Goal: Information Seeking & Learning: Learn about a topic

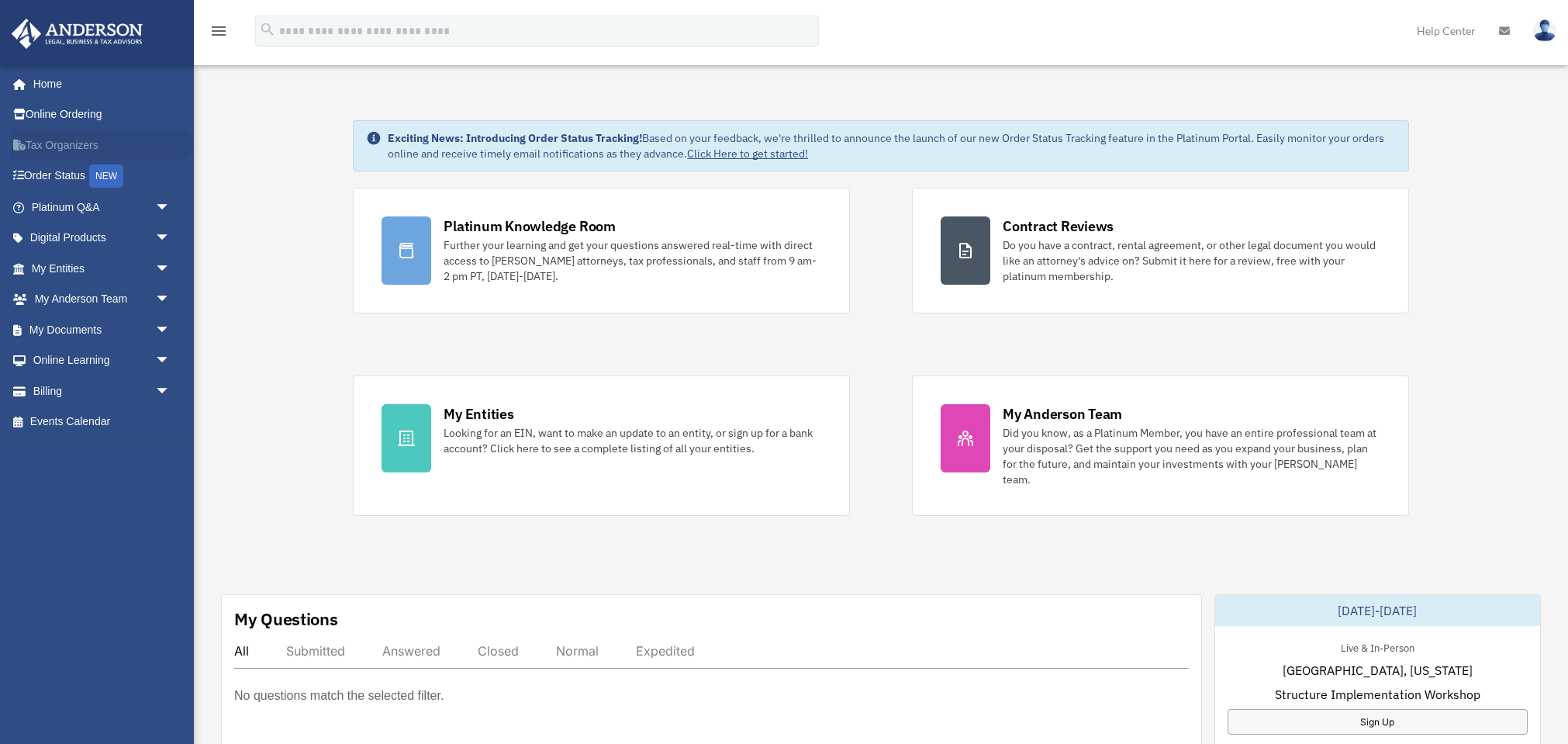
scroll to position [-1, 0]
click at [45, 143] on link "Tax Organizers" at bounding box center [103, 145] width 183 height 31
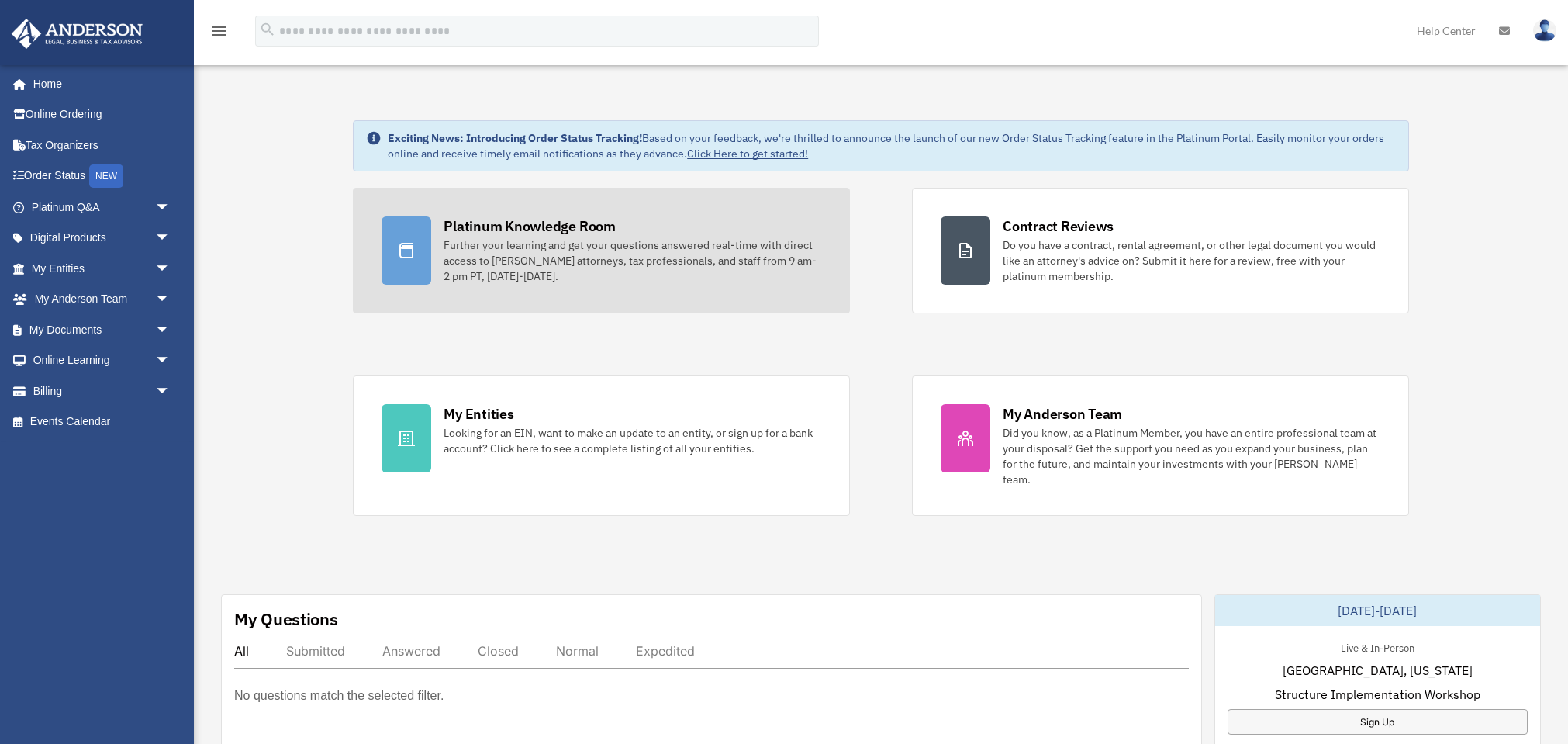
click at [487, 253] on div "Further your learning and get your questions answered real-time with direct acc…" at bounding box center [632, 260] width 377 height 46
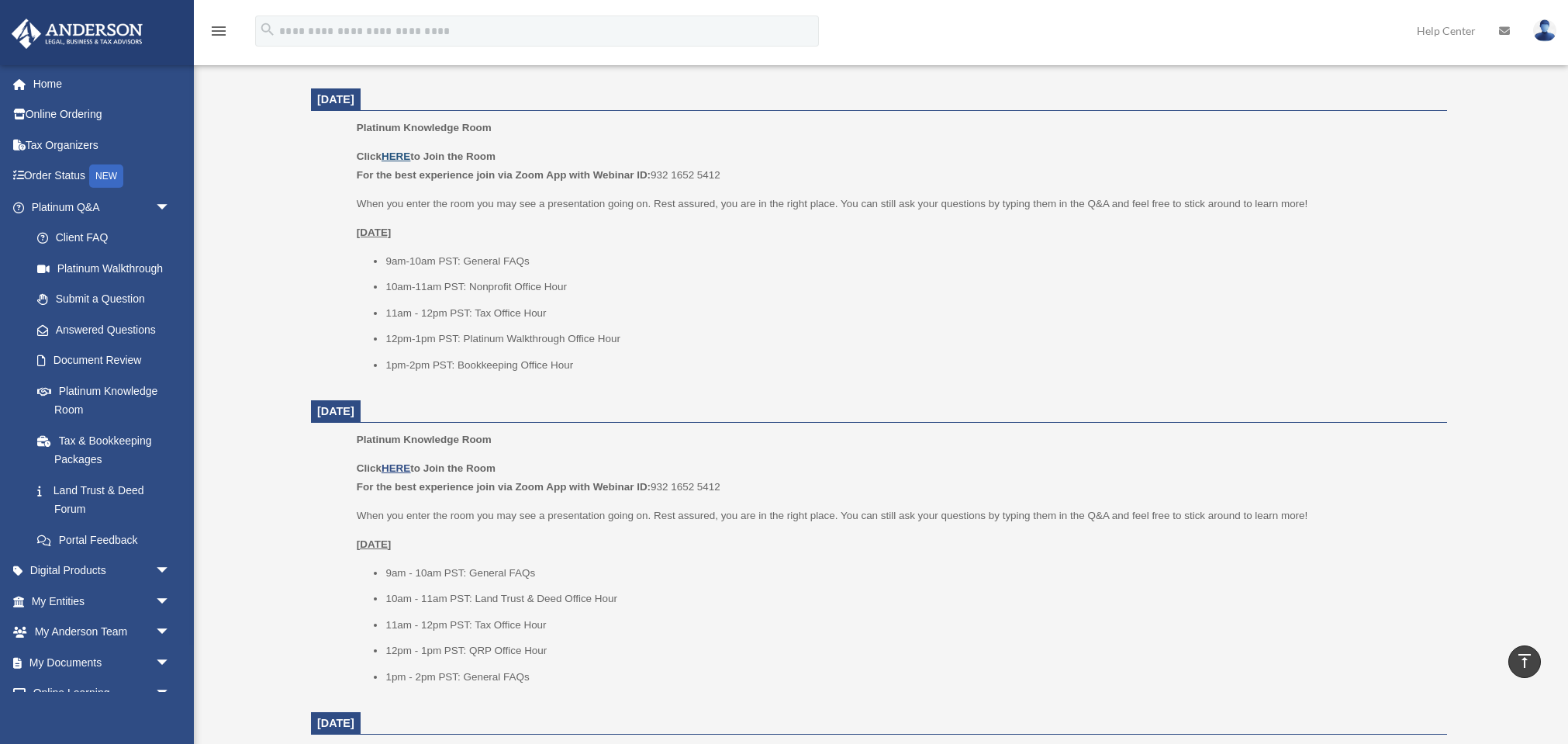
scroll to position [599, 0]
click at [399, 155] on u "HERE" at bounding box center [396, 161] width 29 height 12
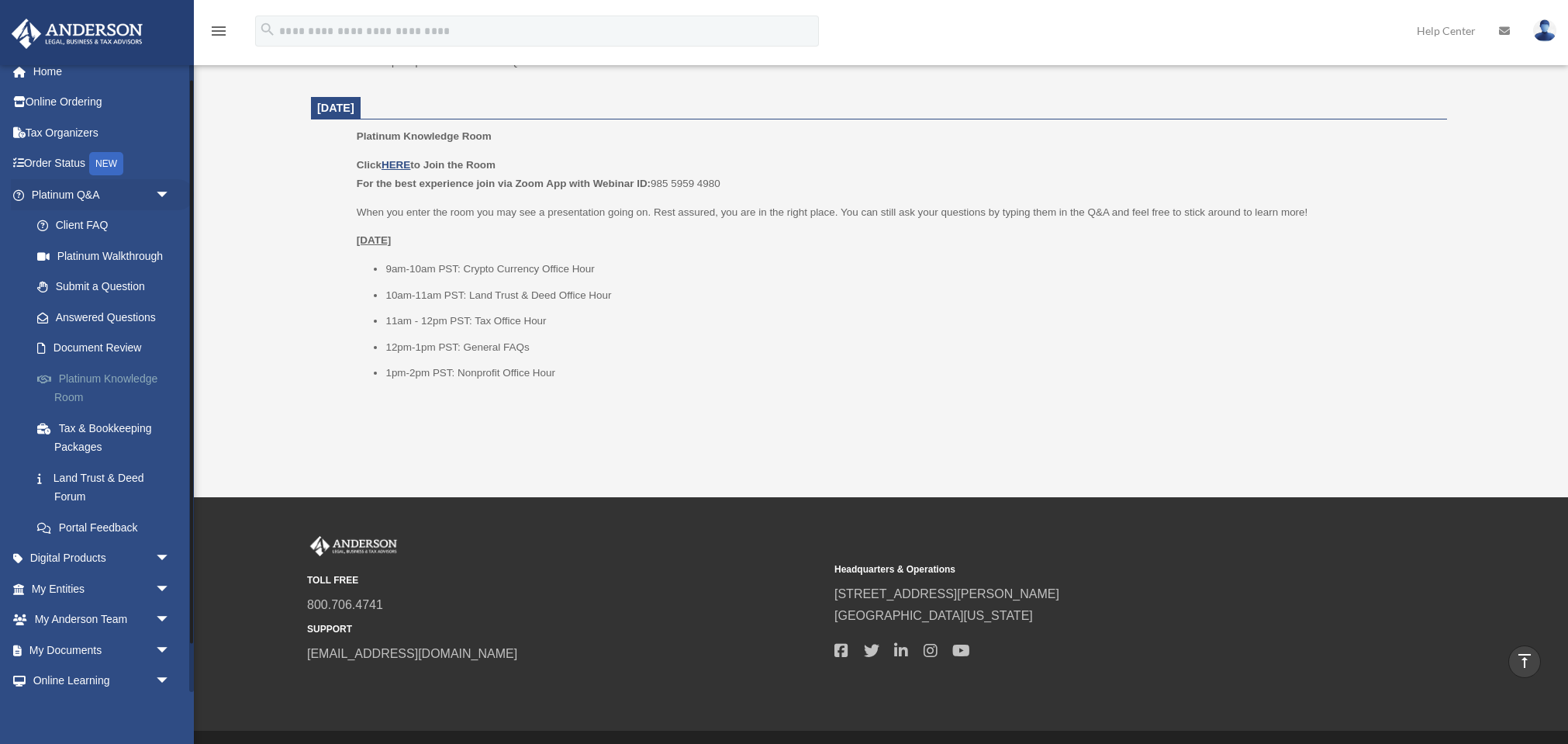
scroll to position [18, 0]
click at [79, 369] on link "Platinum Knowledge Room" at bounding box center [107, 383] width 172 height 50
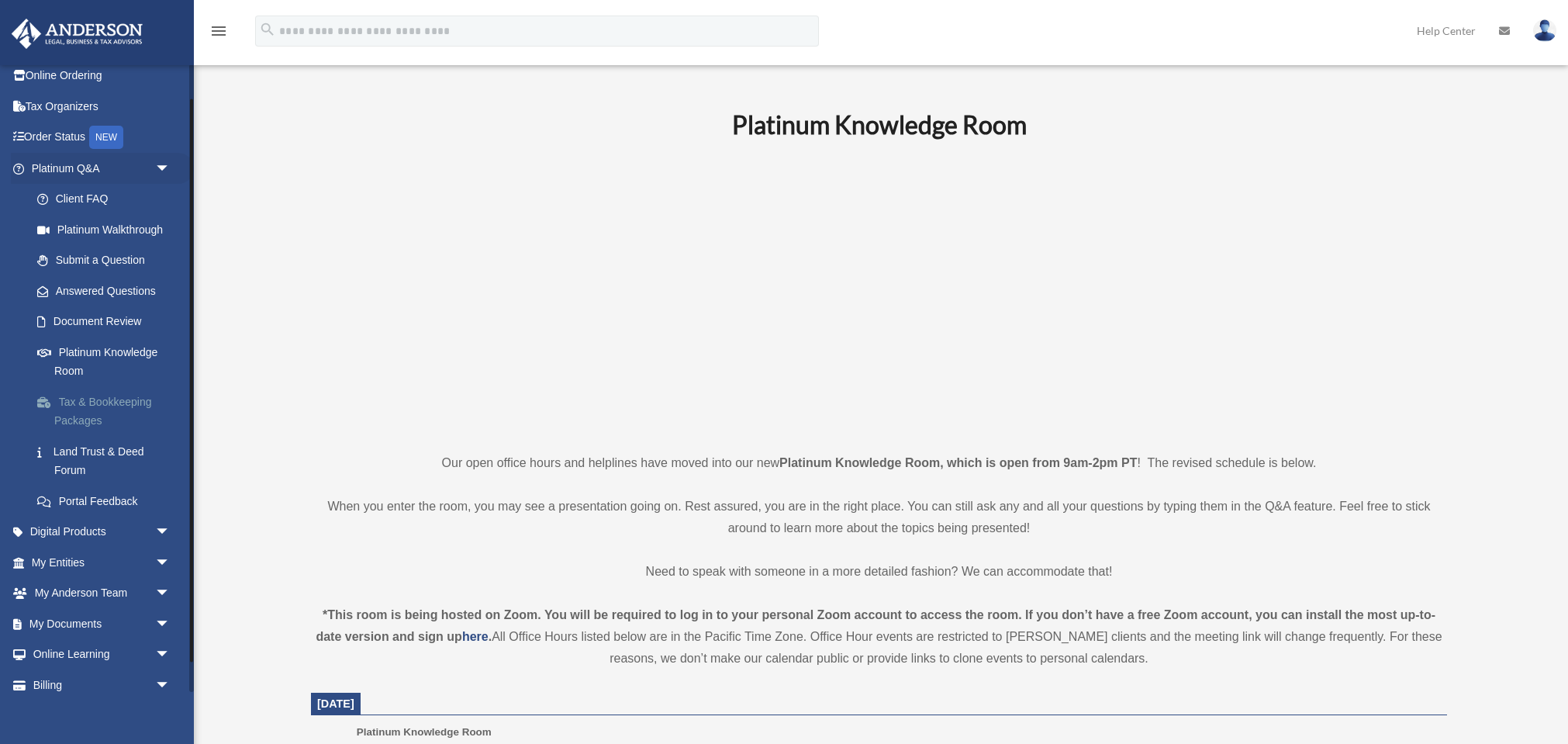
scroll to position [45, 0]
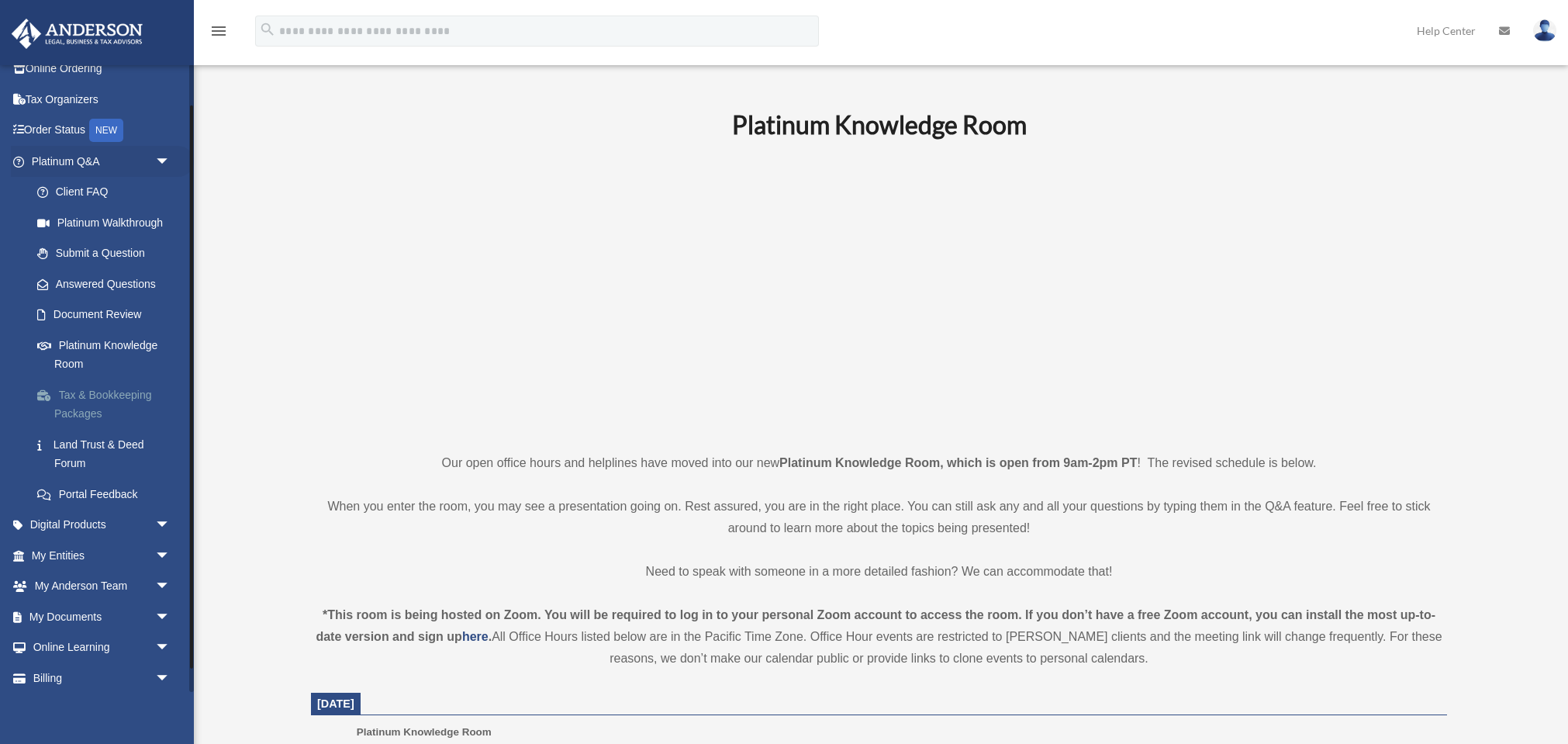
click at [84, 384] on link "Tax & Bookkeeping Packages" at bounding box center [107, 404] width 172 height 50
click at [84, 394] on link "Tax & Bookkeeping Packages" at bounding box center [107, 404] width 172 height 50
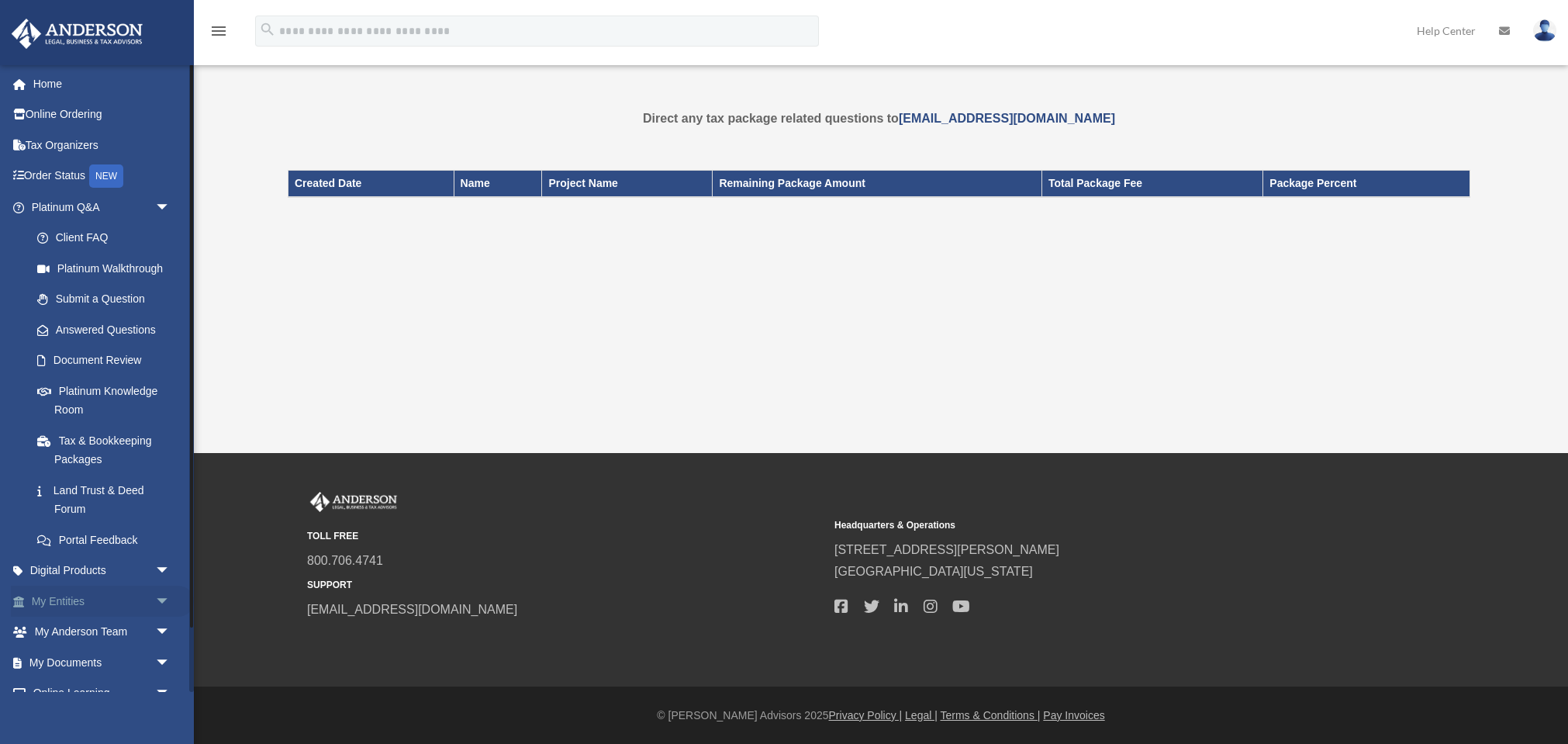
click at [158, 592] on span "arrow_drop_down" at bounding box center [170, 601] width 31 height 32
click at [84, 620] on link "Overview" at bounding box center [107, 632] width 172 height 31
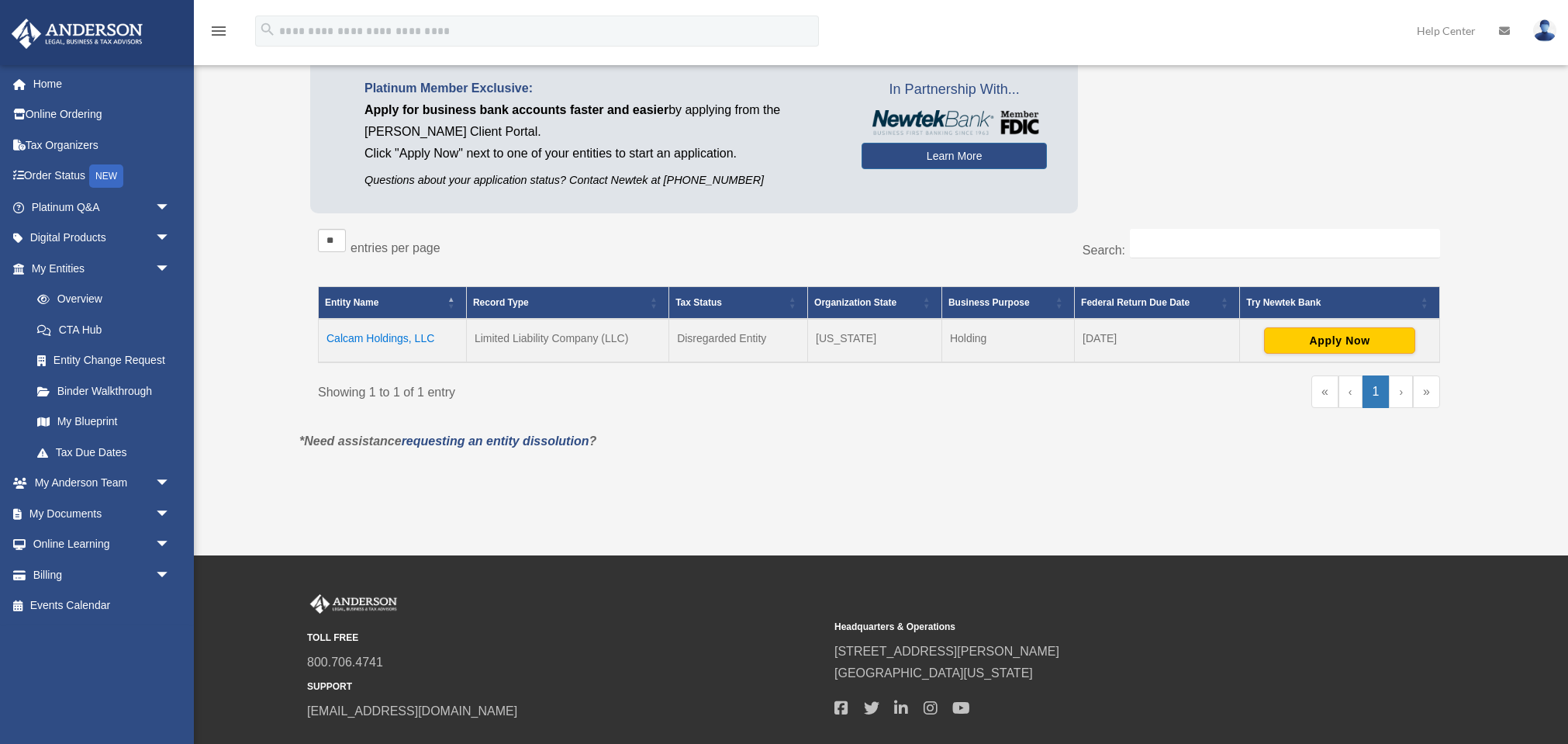
scroll to position [121, 0]
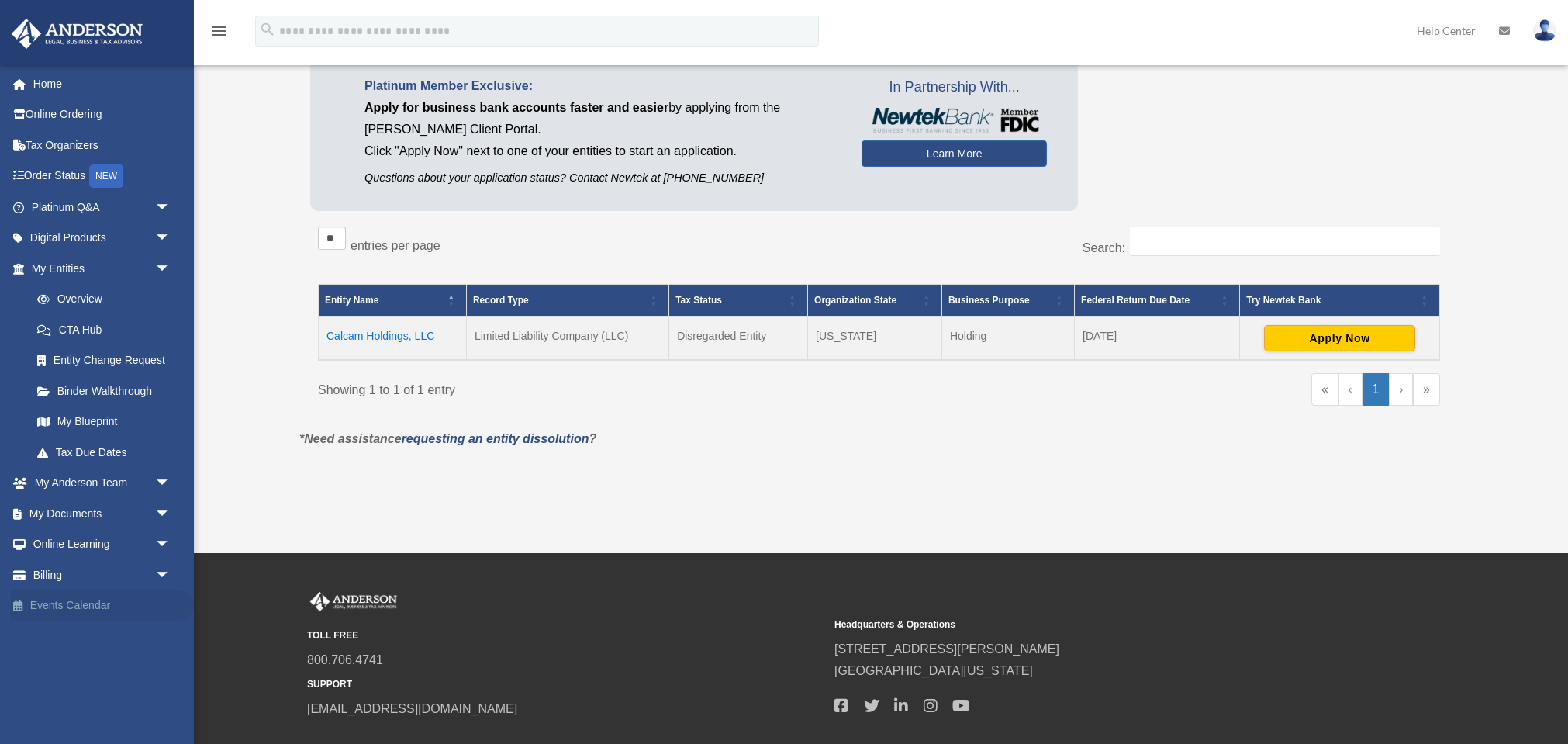
click at [71, 600] on link "Events Calendar" at bounding box center [103, 606] width 183 height 31
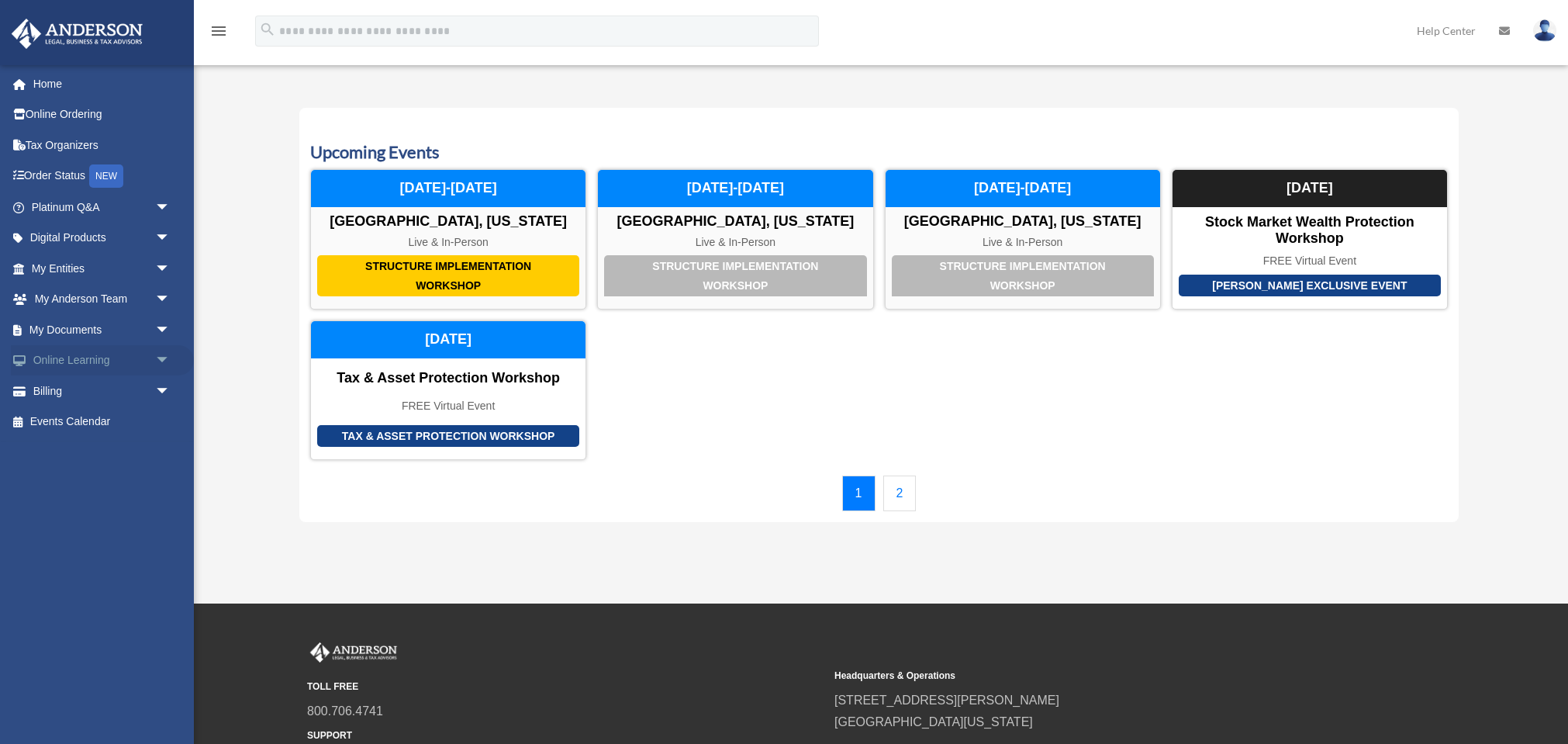
click at [161, 356] on span "arrow_drop_down" at bounding box center [170, 360] width 31 height 32
click at [82, 390] on link "Courses" at bounding box center [107, 391] width 172 height 31
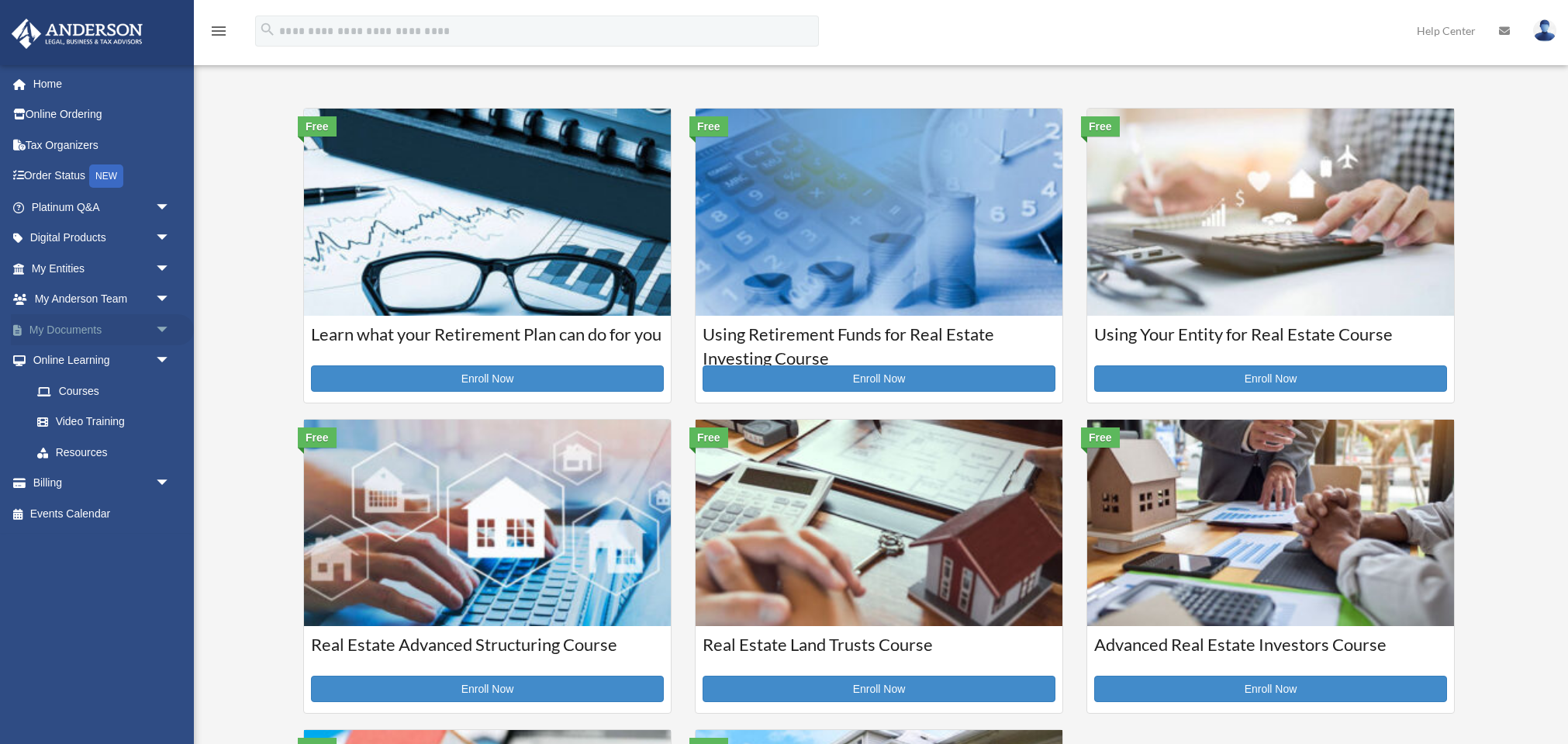
click at [54, 322] on link "My Documents arrow_drop_down" at bounding box center [103, 330] width 183 height 31
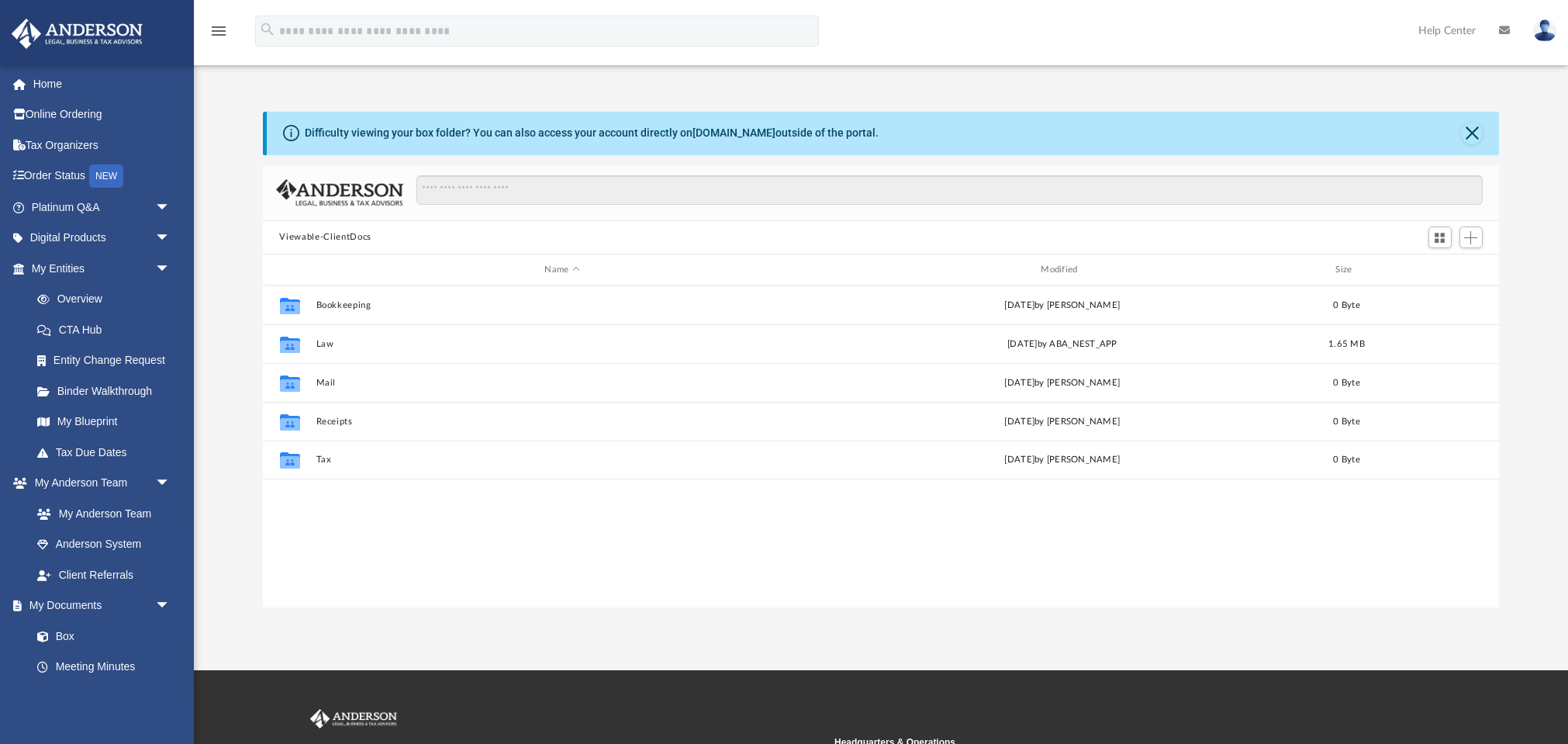
scroll to position [353, 1237]
click at [39, 204] on link "Platinum Q&A arrow_drop_down" at bounding box center [103, 207] width 183 height 31
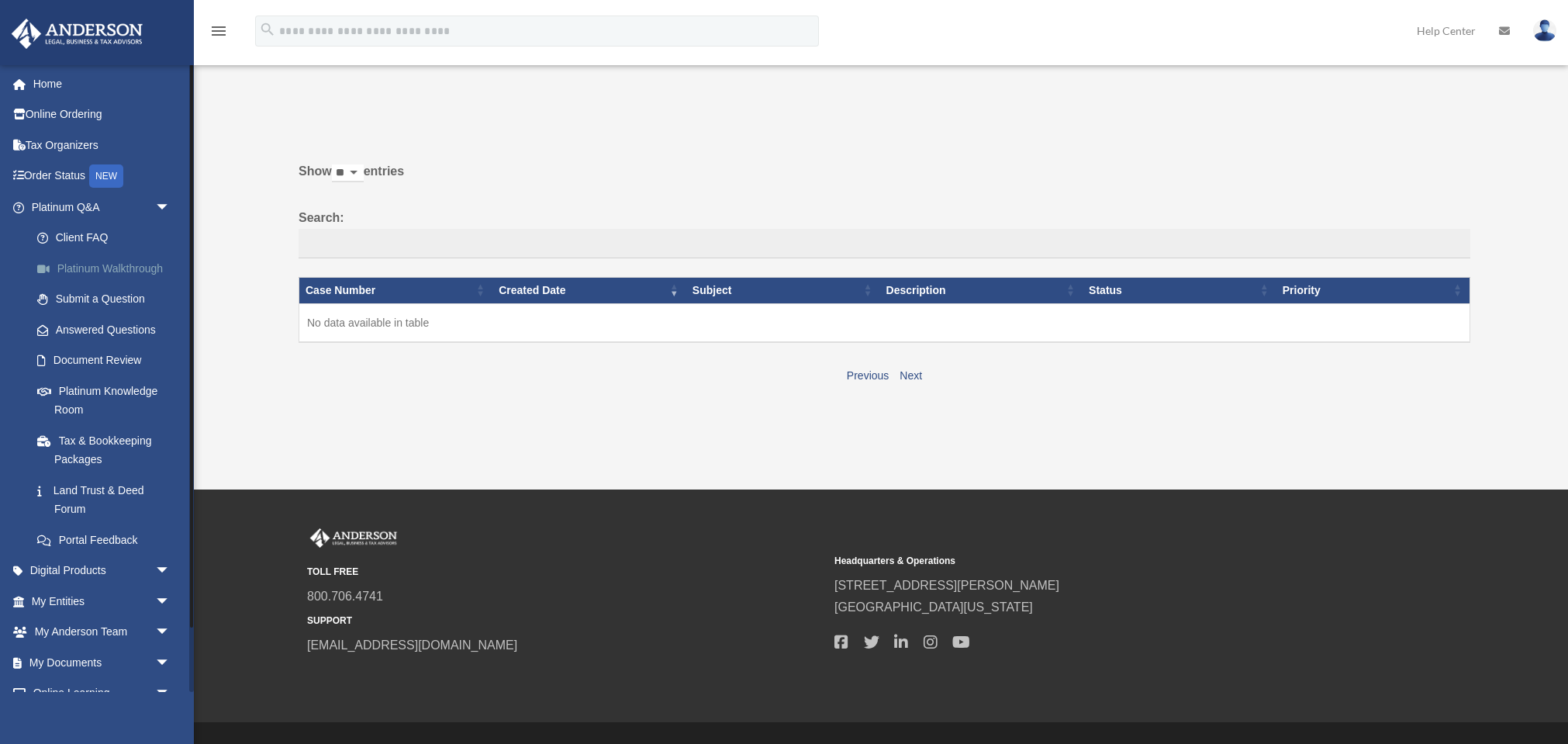
click at [80, 267] on link "Platinum Walkthrough" at bounding box center [107, 268] width 172 height 31
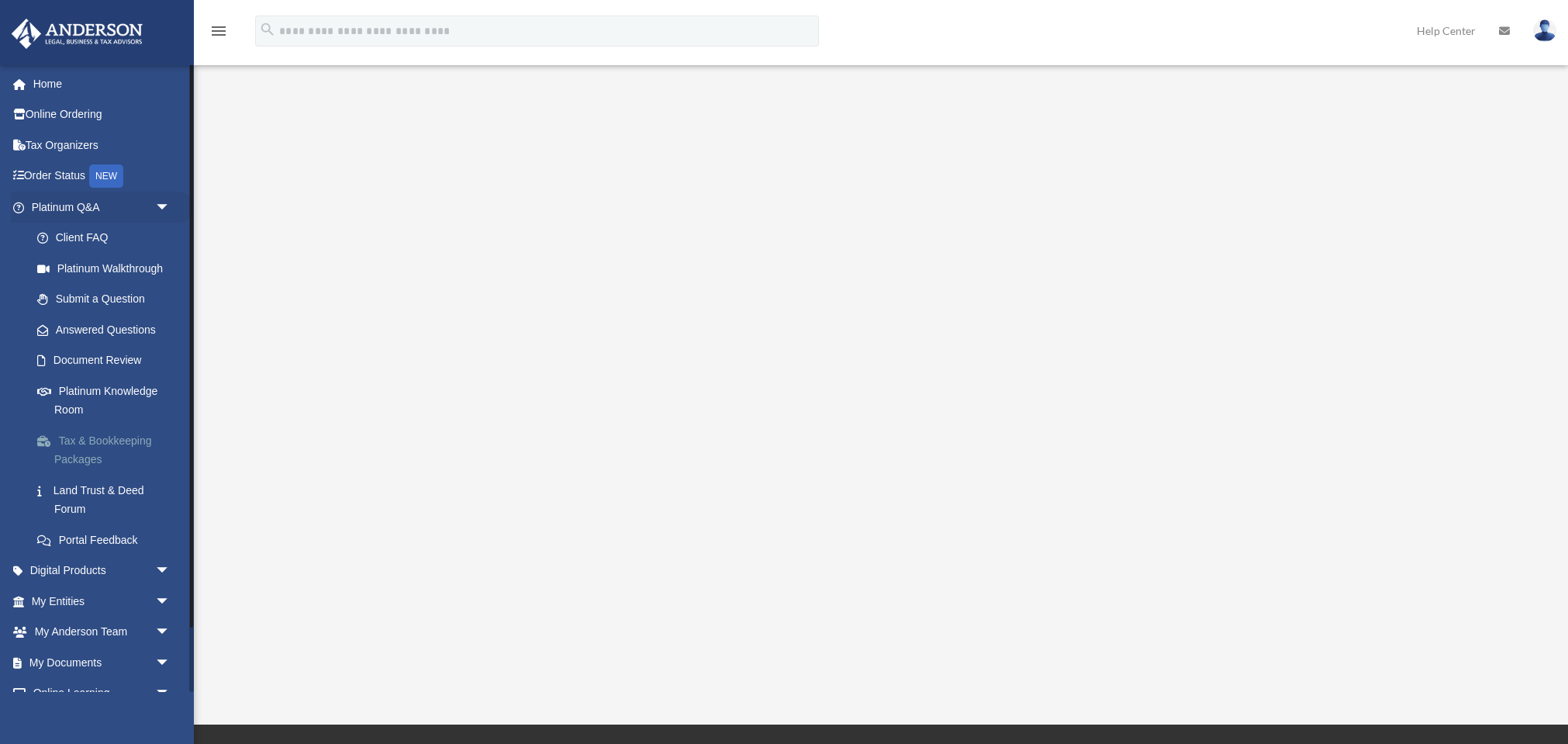
click at [91, 433] on link "Tax & Bookkeeping Packages" at bounding box center [107, 450] width 172 height 50
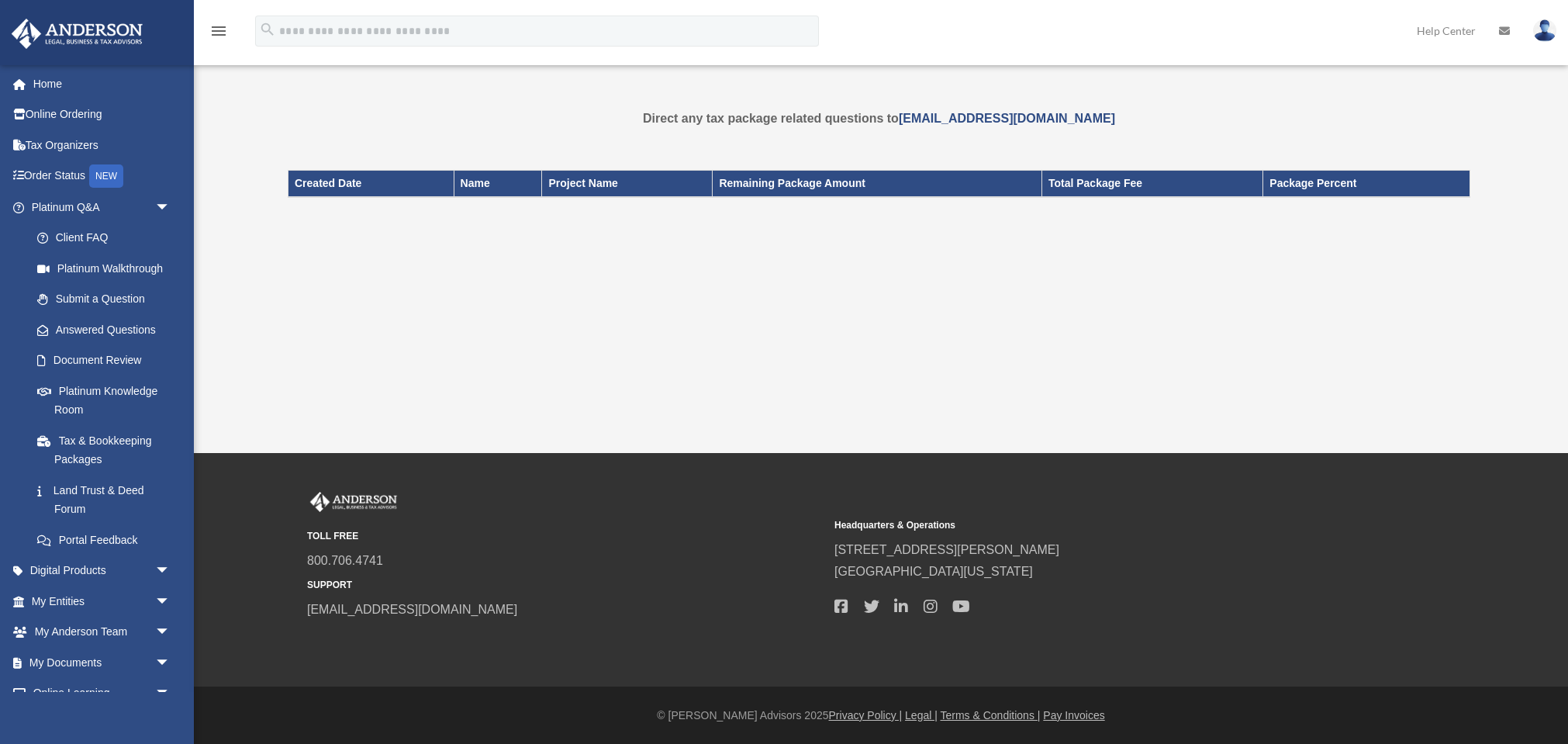
click at [215, 228] on div "Tax Package calcamhorizon@gmail.com Sign Out calcamhorizon@gmail.com Home Onlin…" at bounding box center [784, 170] width 1568 height 216
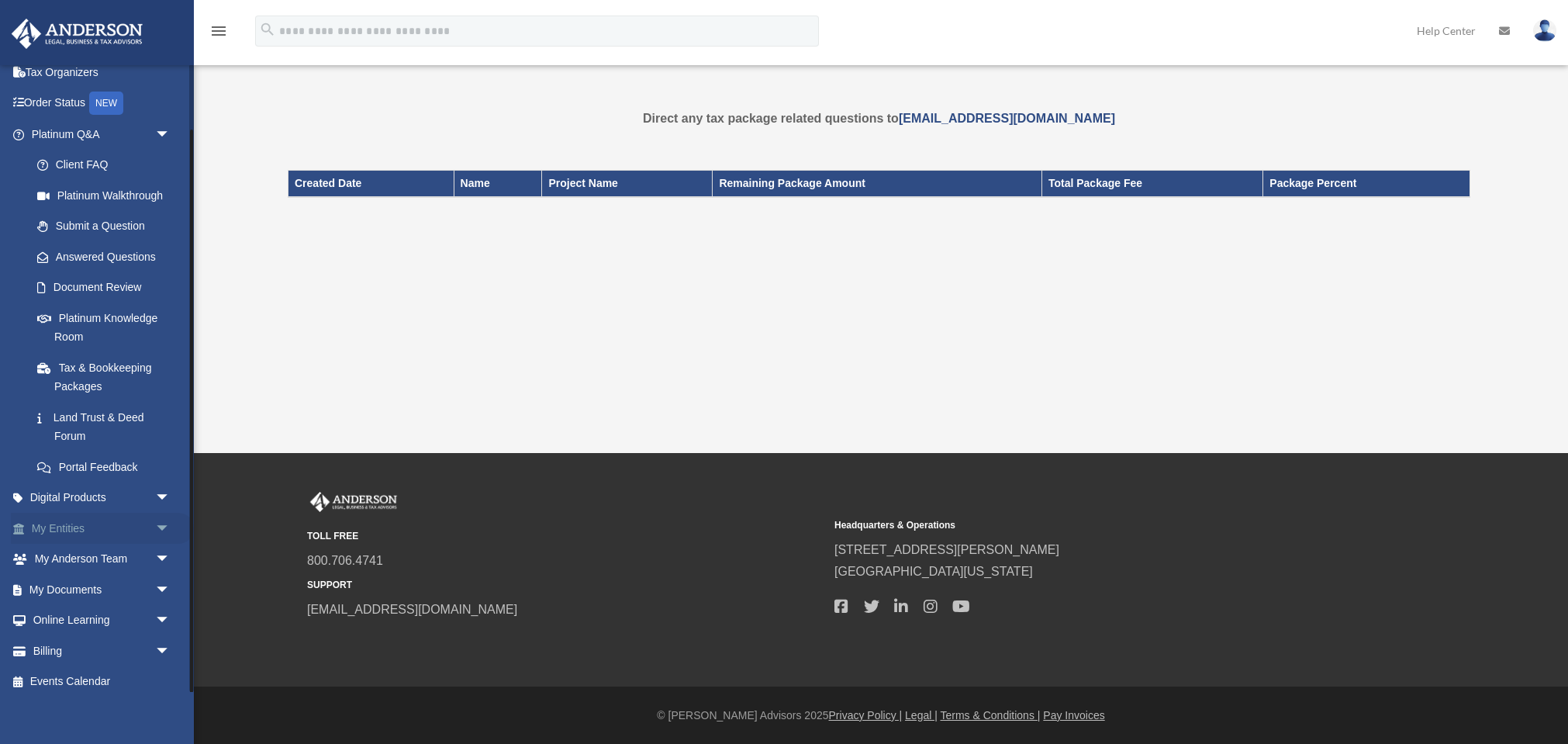
scroll to position [72, 0]
click at [163, 490] on span "arrow_drop_down" at bounding box center [170, 499] width 31 height 32
click at [60, 523] on div "Tax Toolbox" at bounding box center [114, 529] width 120 height 20
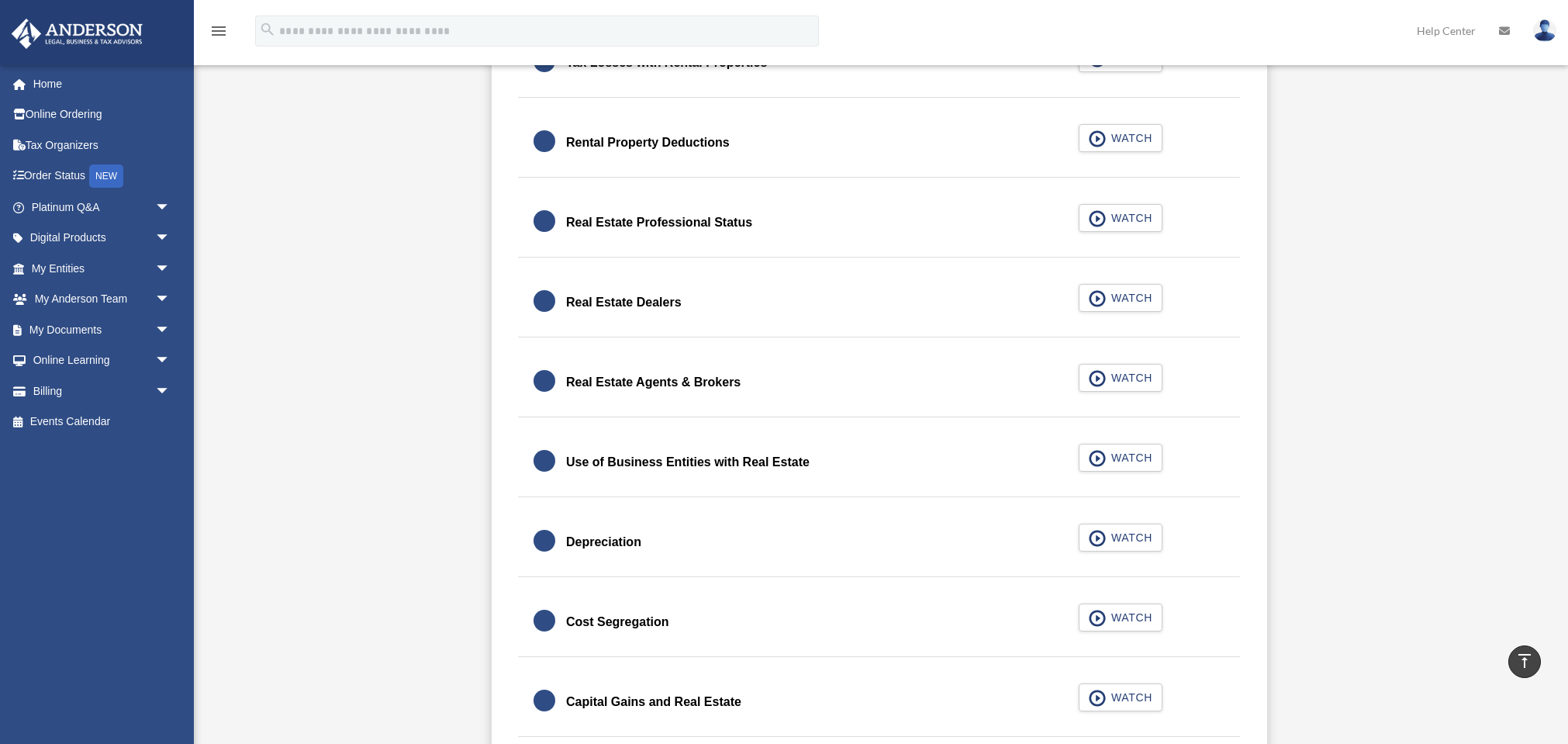
scroll to position [1191, 0]
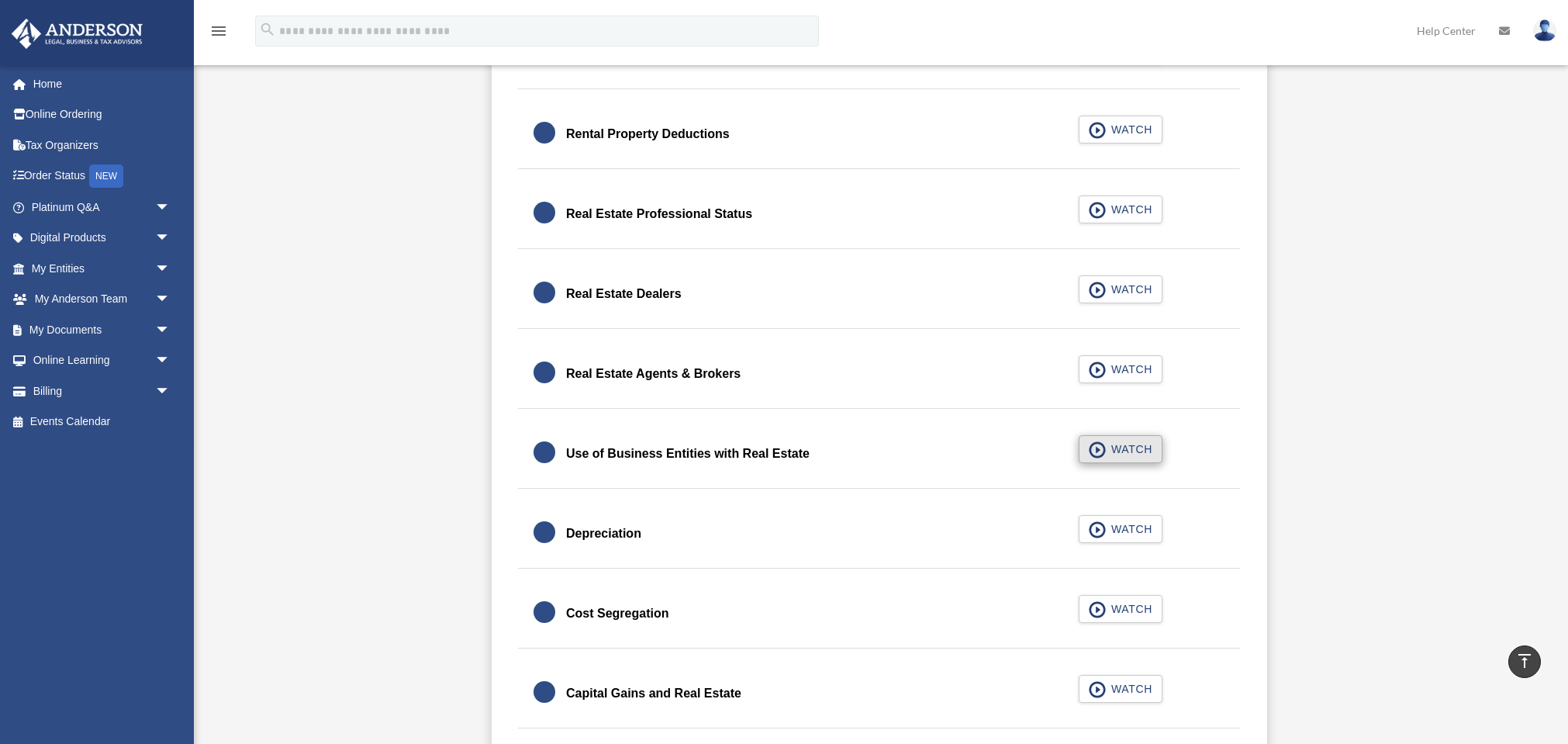
click at [1087, 446] on button "WATCH" at bounding box center [1121, 449] width 84 height 28
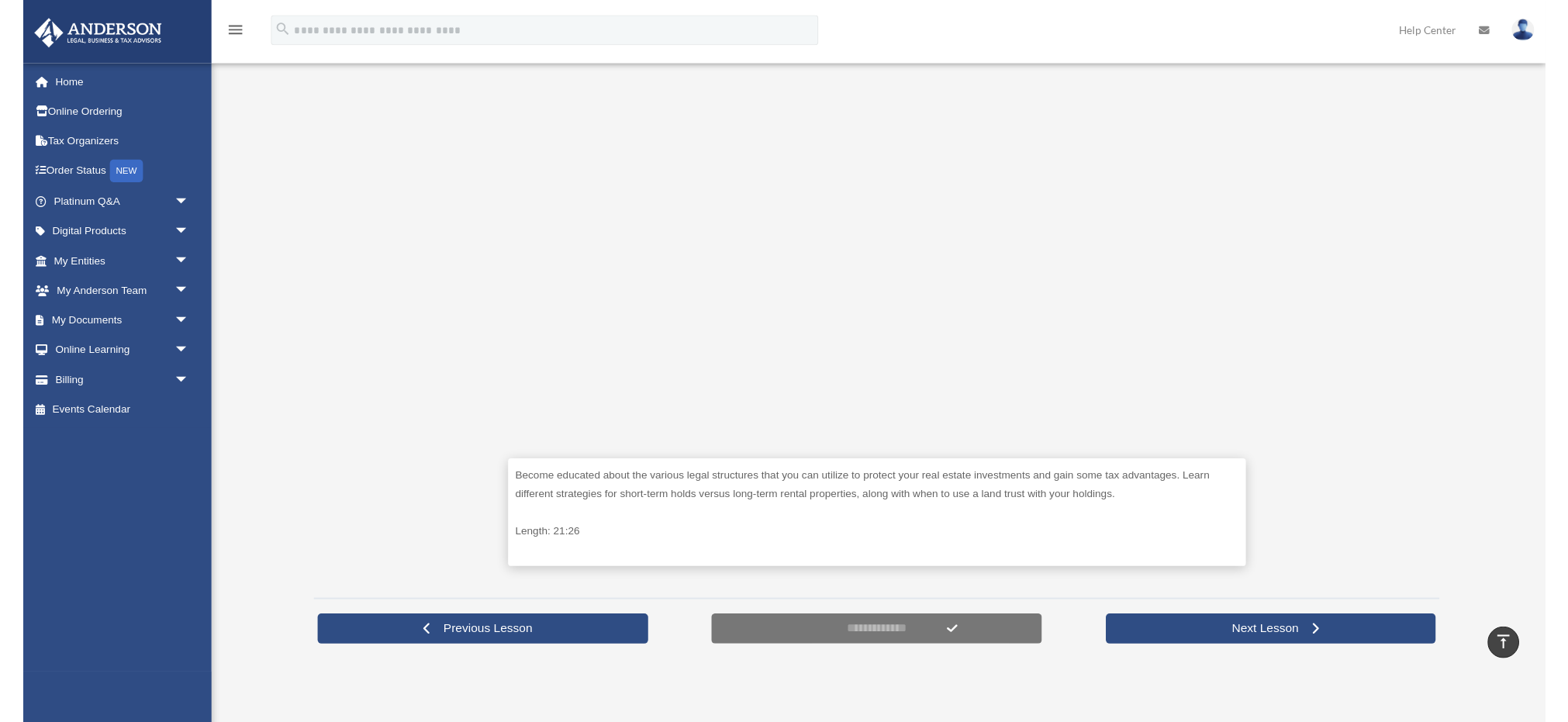
scroll to position [376, 0]
